Goal: Check status: Check status

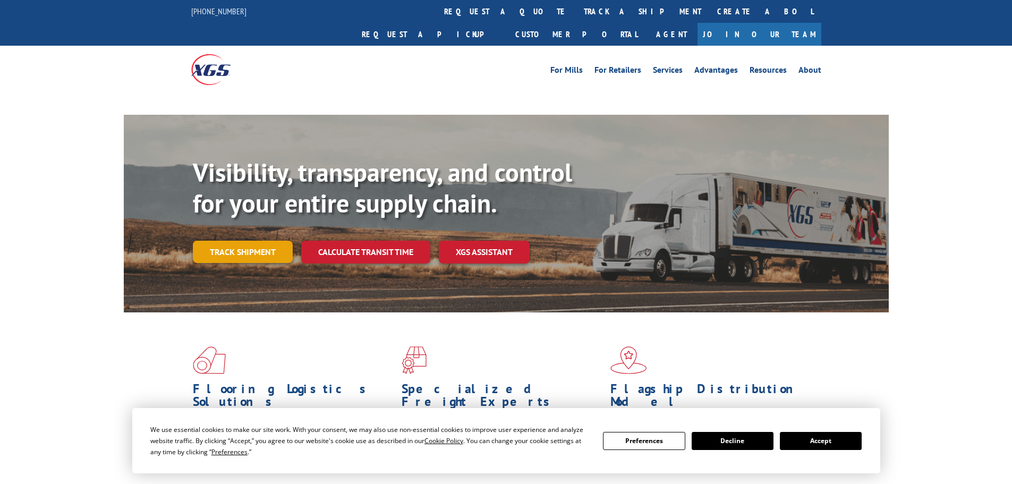
click at [229, 241] on link "Track shipment" at bounding box center [243, 252] width 100 height 22
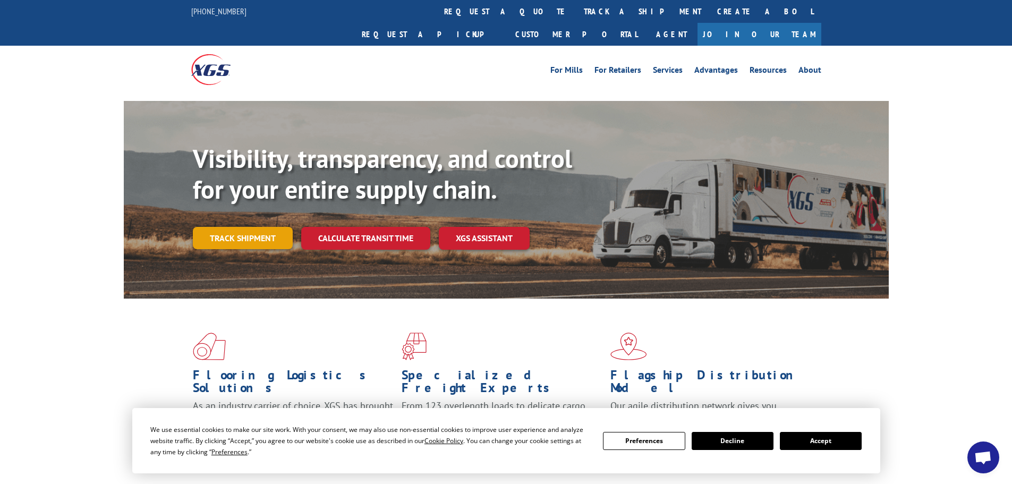
click at [234, 227] on link "Track shipment" at bounding box center [243, 238] width 100 height 22
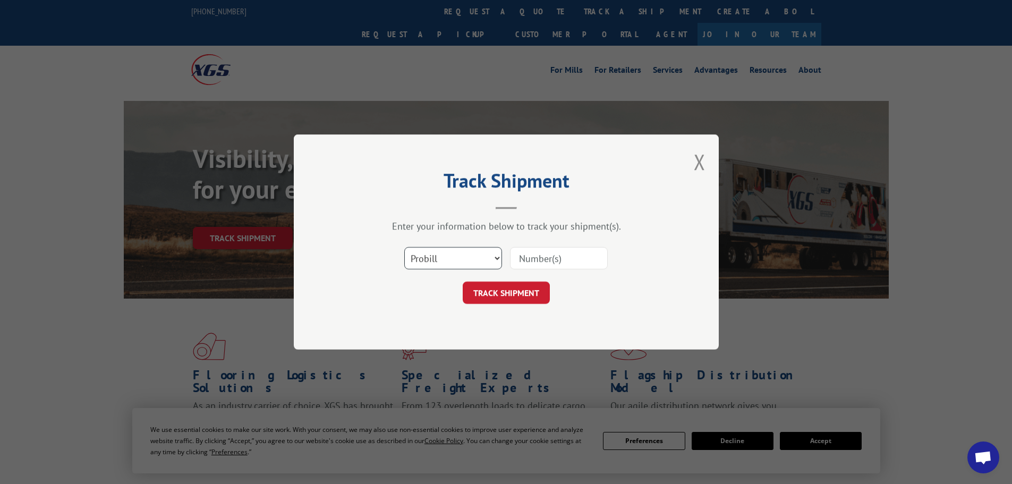
click at [459, 261] on select "Select category... Probill BOL PO" at bounding box center [453, 258] width 98 height 22
select select "bol"
click at [404, 247] on select "Select category... Probill BOL PO" at bounding box center [453, 258] width 98 height 22
paste input "6000928"
type input "6000928"
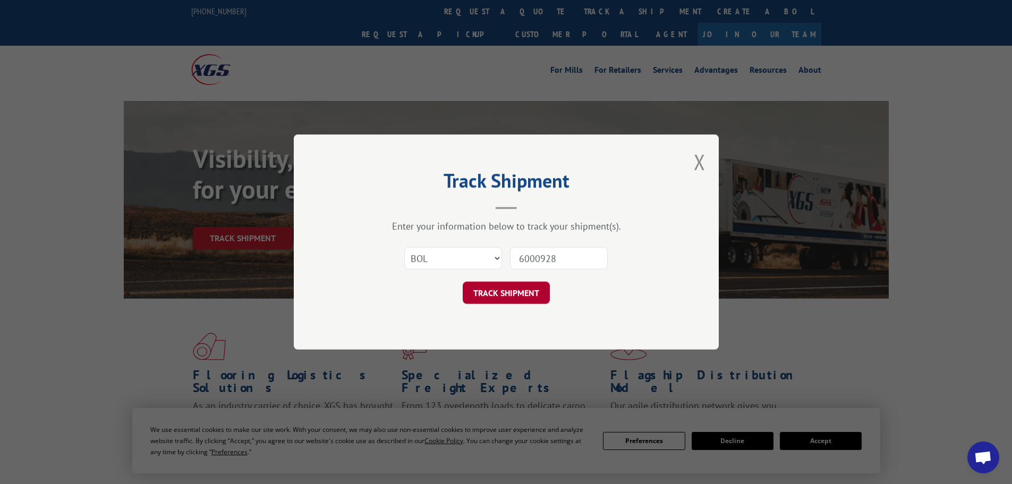
click at [517, 293] on button "TRACK SHIPMENT" at bounding box center [506, 292] width 87 height 22
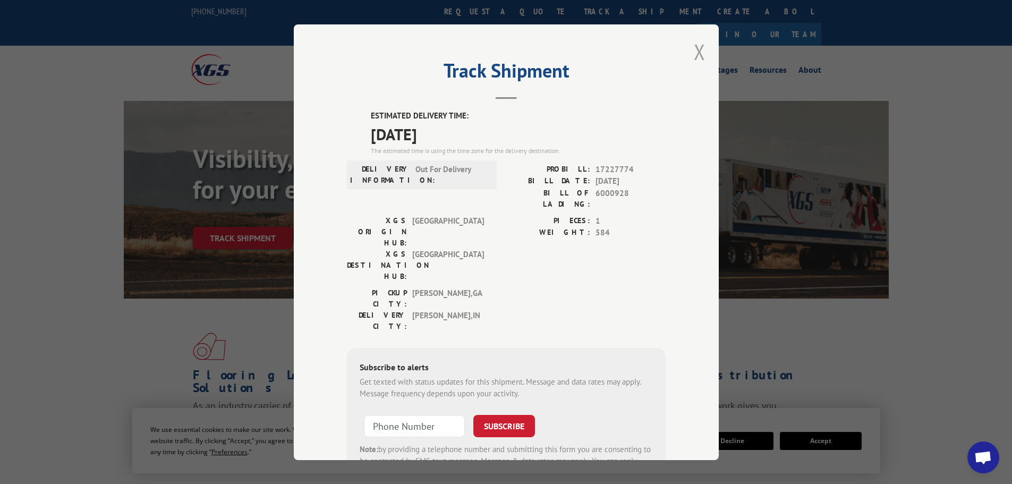
click at [698, 53] on button "Close modal" at bounding box center [700, 52] width 12 height 28
